Goal: Task Accomplishment & Management: Use online tool/utility

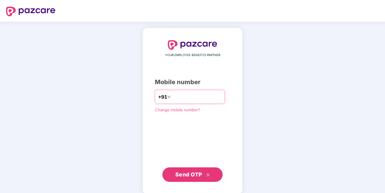
type input "**********"
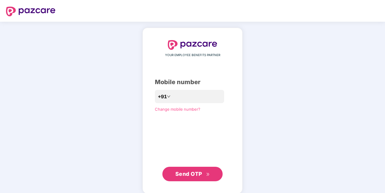
click at [190, 178] on button "Send OTP" at bounding box center [192, 173] width 60 height 14
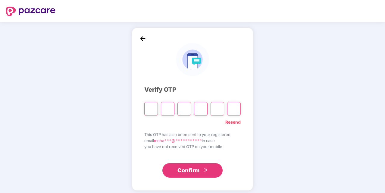
type input "*"
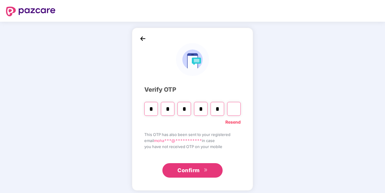
type input "*"
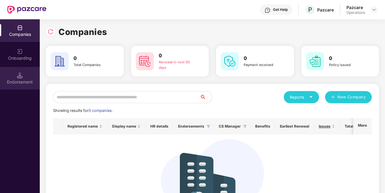
click at [26, 87] on div "Endorsement" at bounding box center [20, 78] width 40 height 23
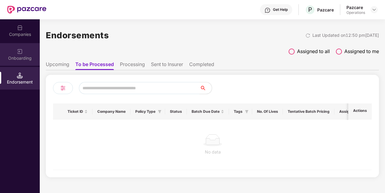
click at [29, 59] on div "Onboarding" at bounding box center [20, 58] width 40 height 6
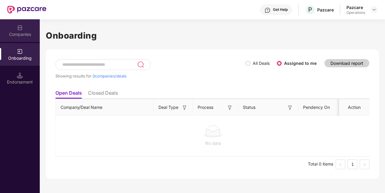
click at [26, 29] on div "Companies" at bounding box center [20, 30] width 40 height 23
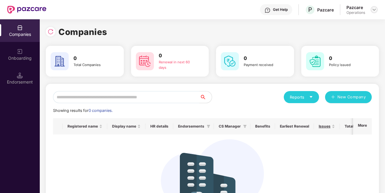
click at [373, 10] on img at bounding box center [373, 9] width 5 height 5
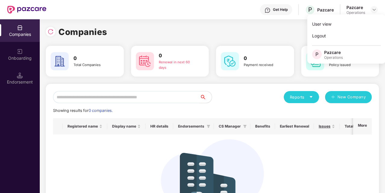
click at [256, 41] on div "Companies 0 Total Companies 0 Renewal in next 60 days 0 Payment received 0 Poli…" at bounding box center [212, 134] width 333 height 218
